Goal: Check status

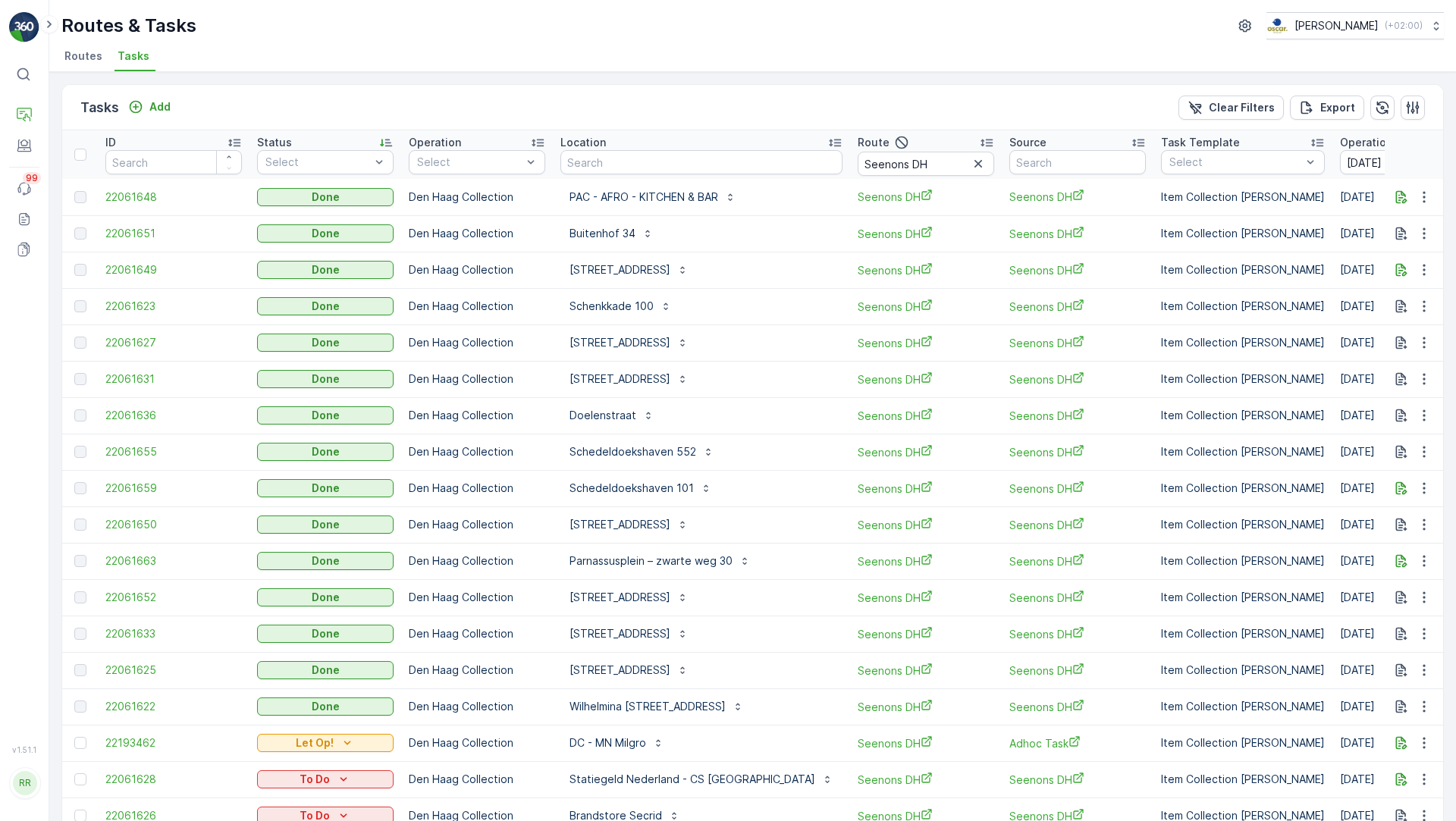
scroll to position [76, 0]
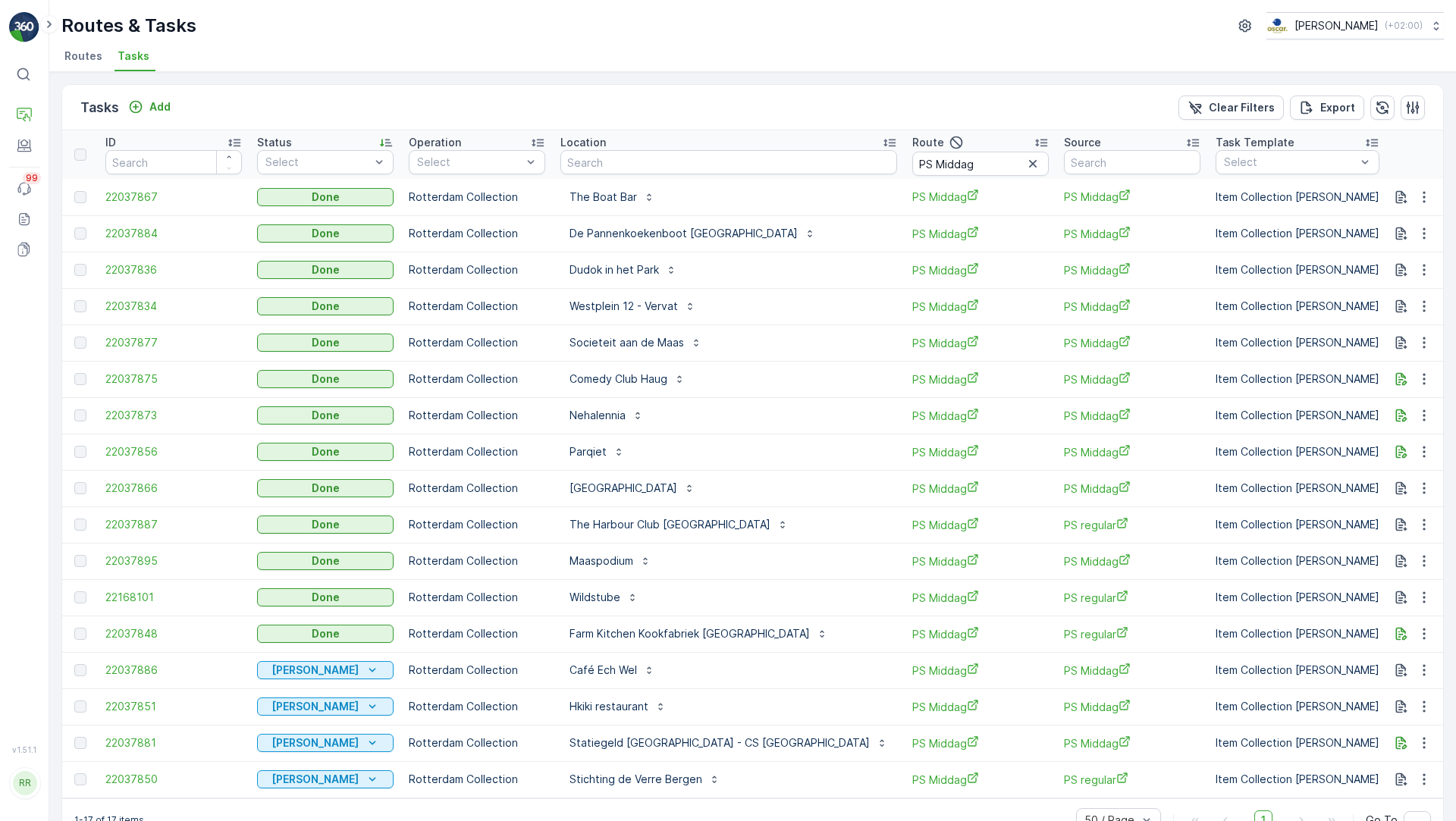
scroll to position [39, 0]
